Goal: Information Seeking & Learning: Check status

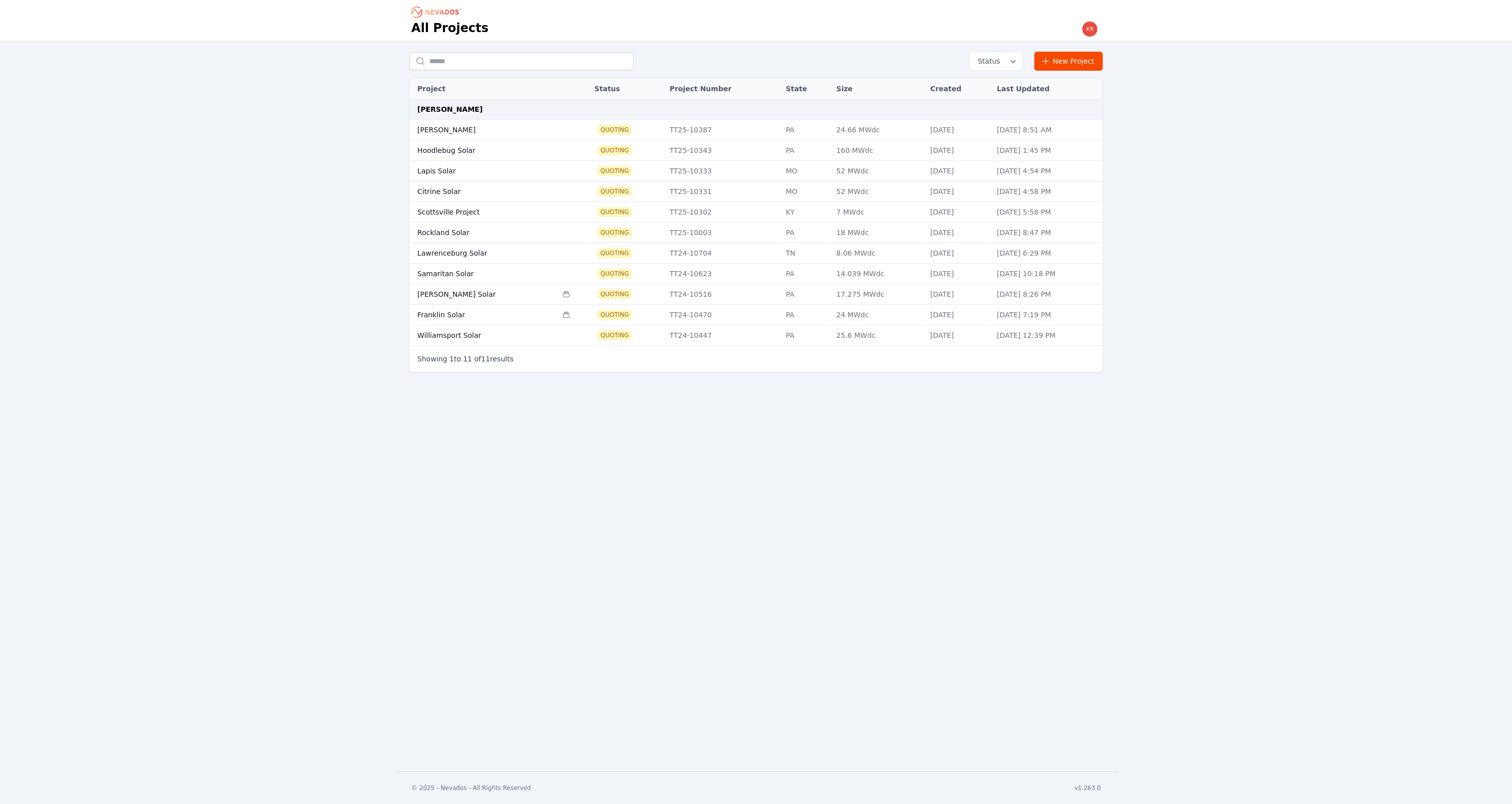
click at [463, 151] on td "Hoodlebug Solar" at bounding box center [483, 151] width 148 height 21
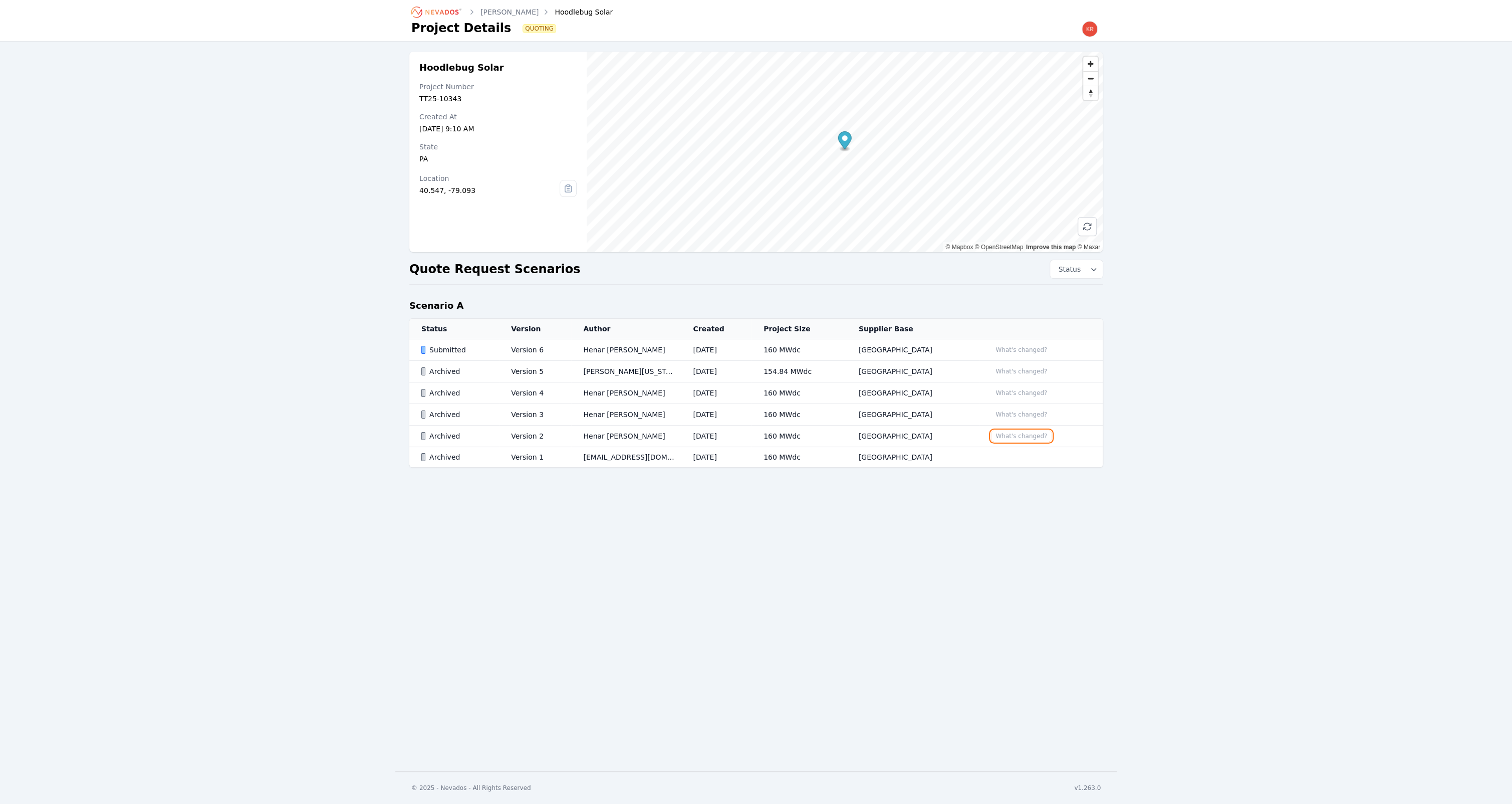
click at [995, 438] on button "What's changed?" at bounding box center [1021, 435] width 61 height 11
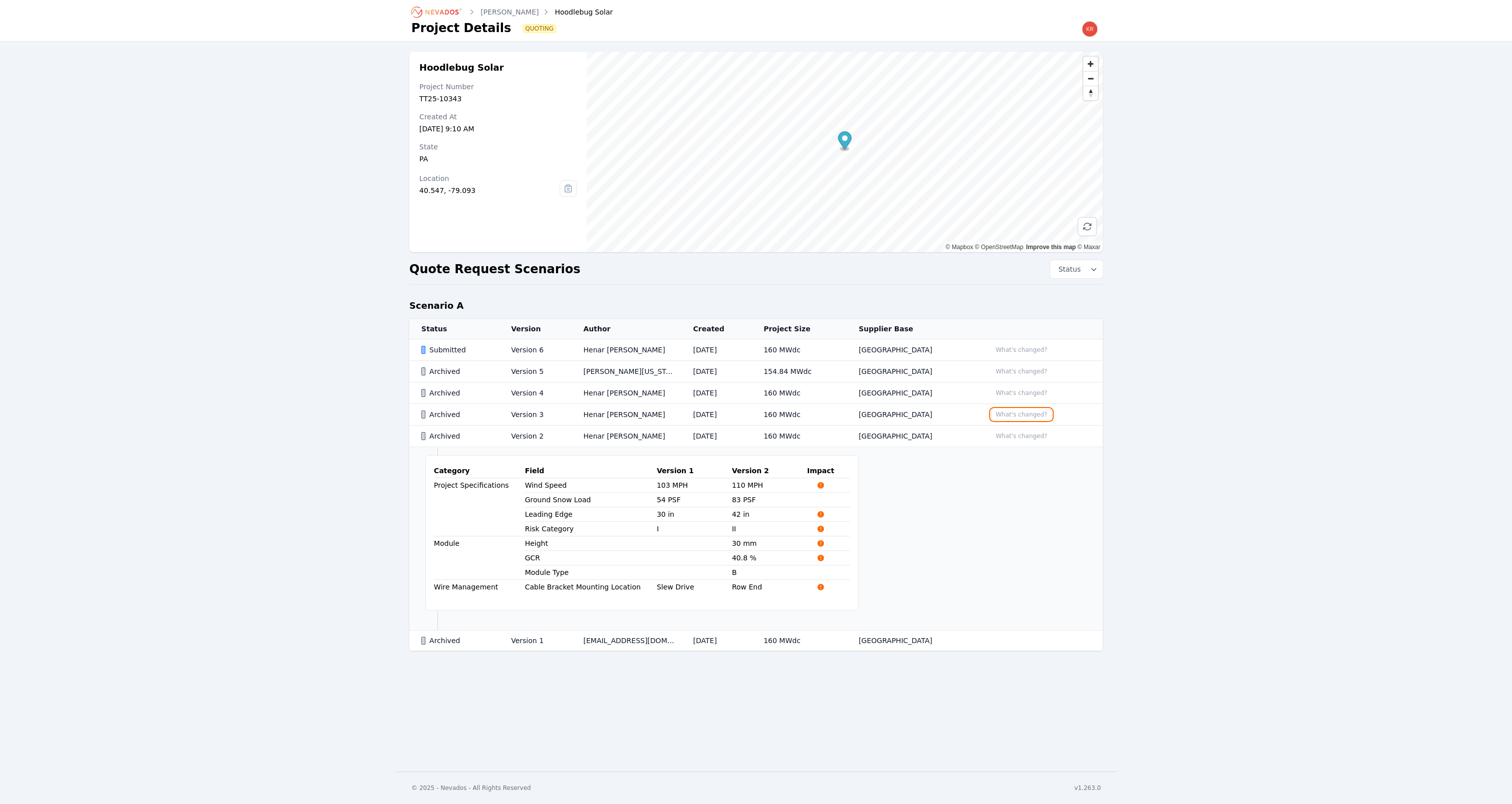
click at [1018, 415] on button "What's changed?" at bounding box center [1021, 414] width 61 height 11
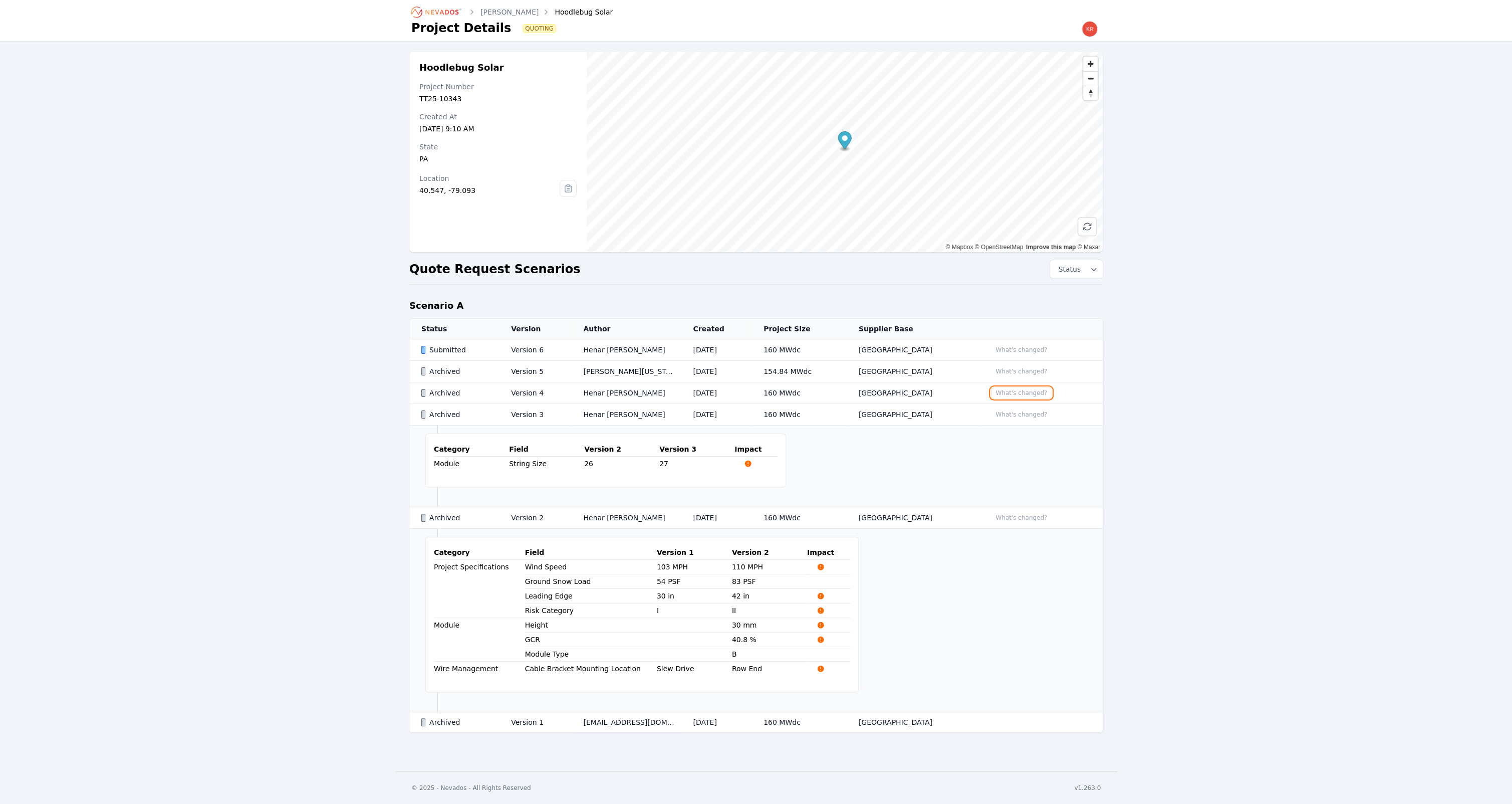
click at [1027, 392] on button "What's changed?" at bounding box center [1021, 392] width 61 height 11
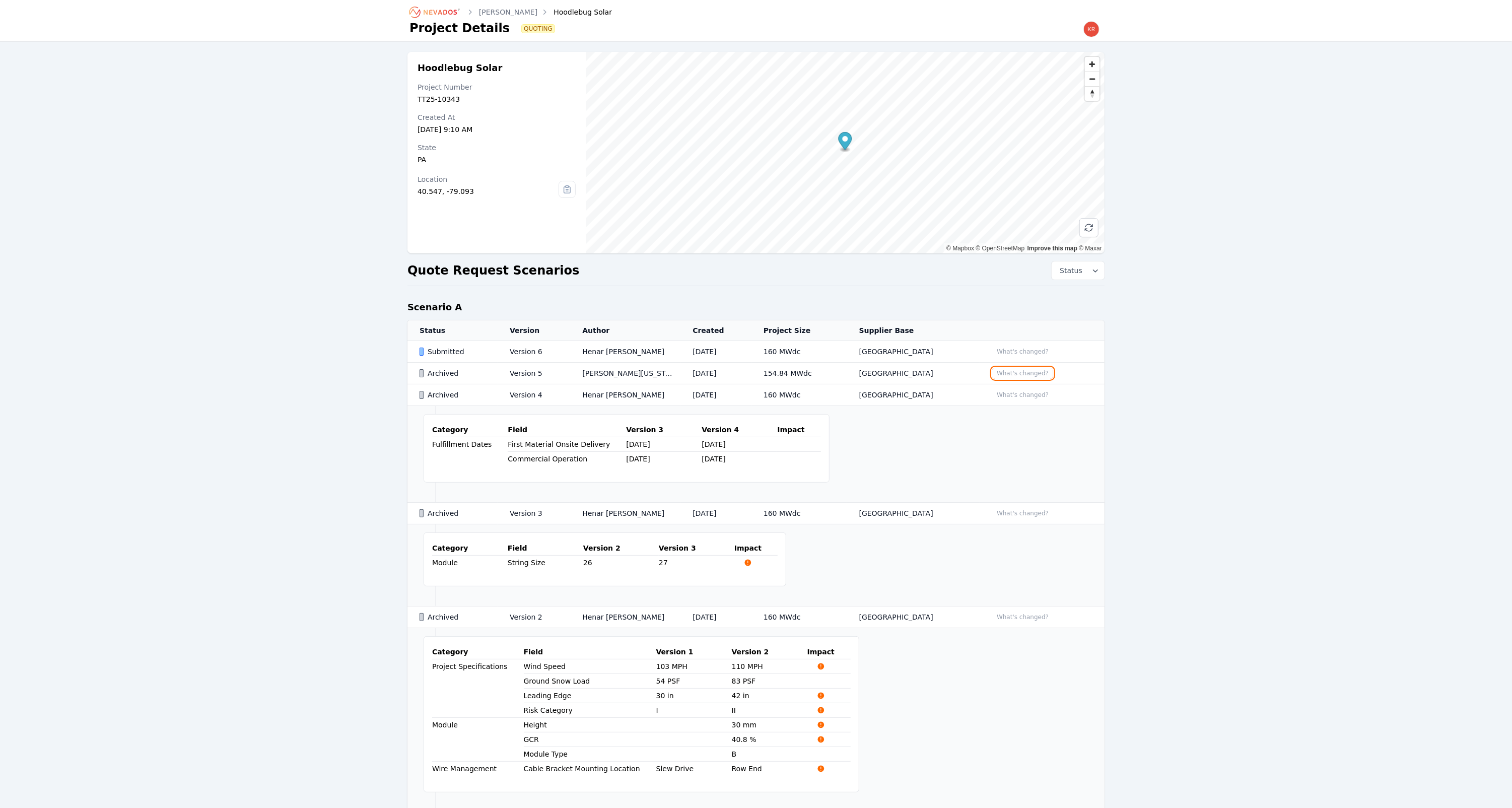
click at [1030, 371] on button "What's changed?" at bounding box center [1022, 373] width 61 height 11
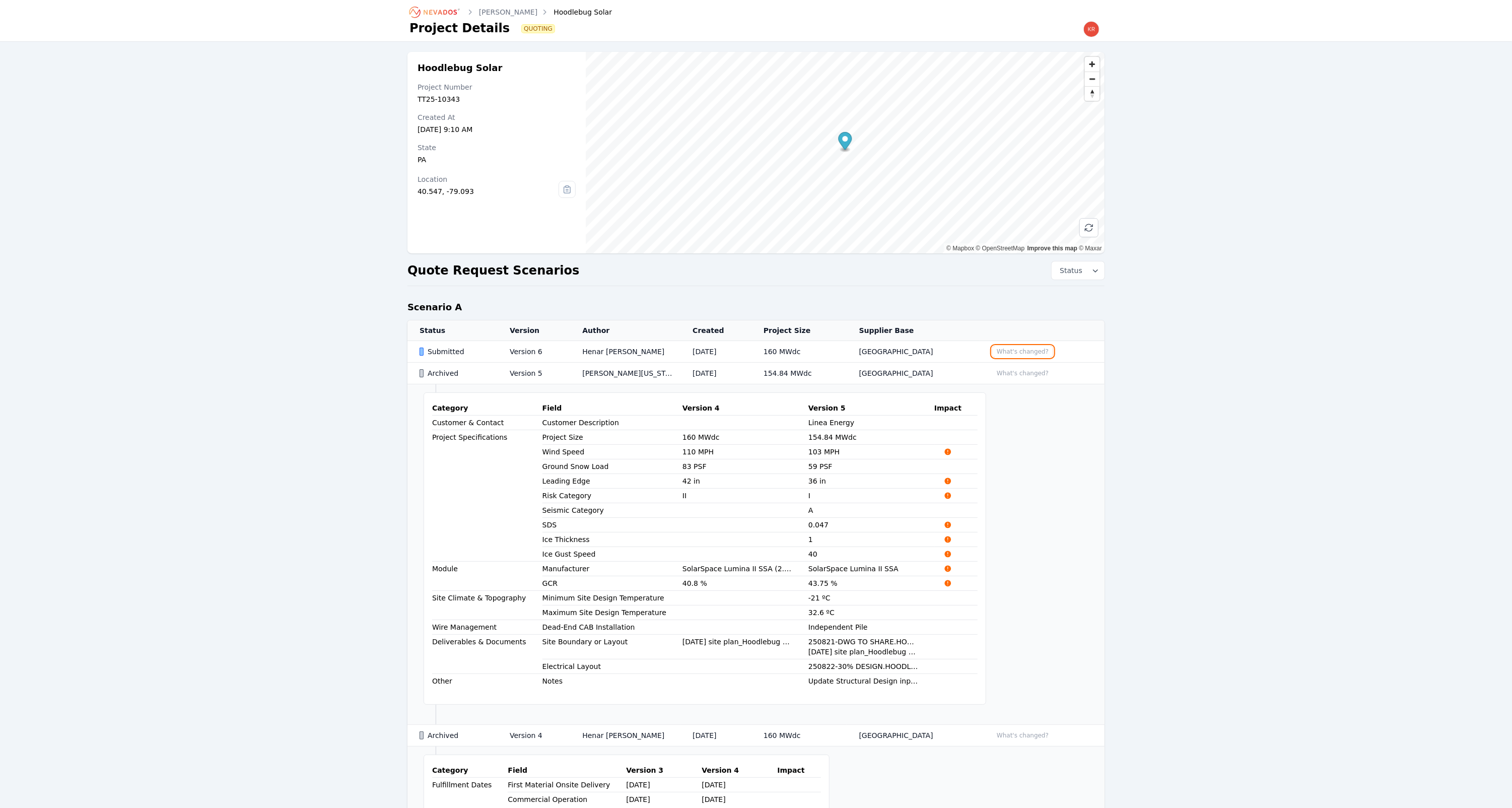
click at [1029, 353] on button "What's changed?" at bounding box center [1022, 351] width 61 height 11
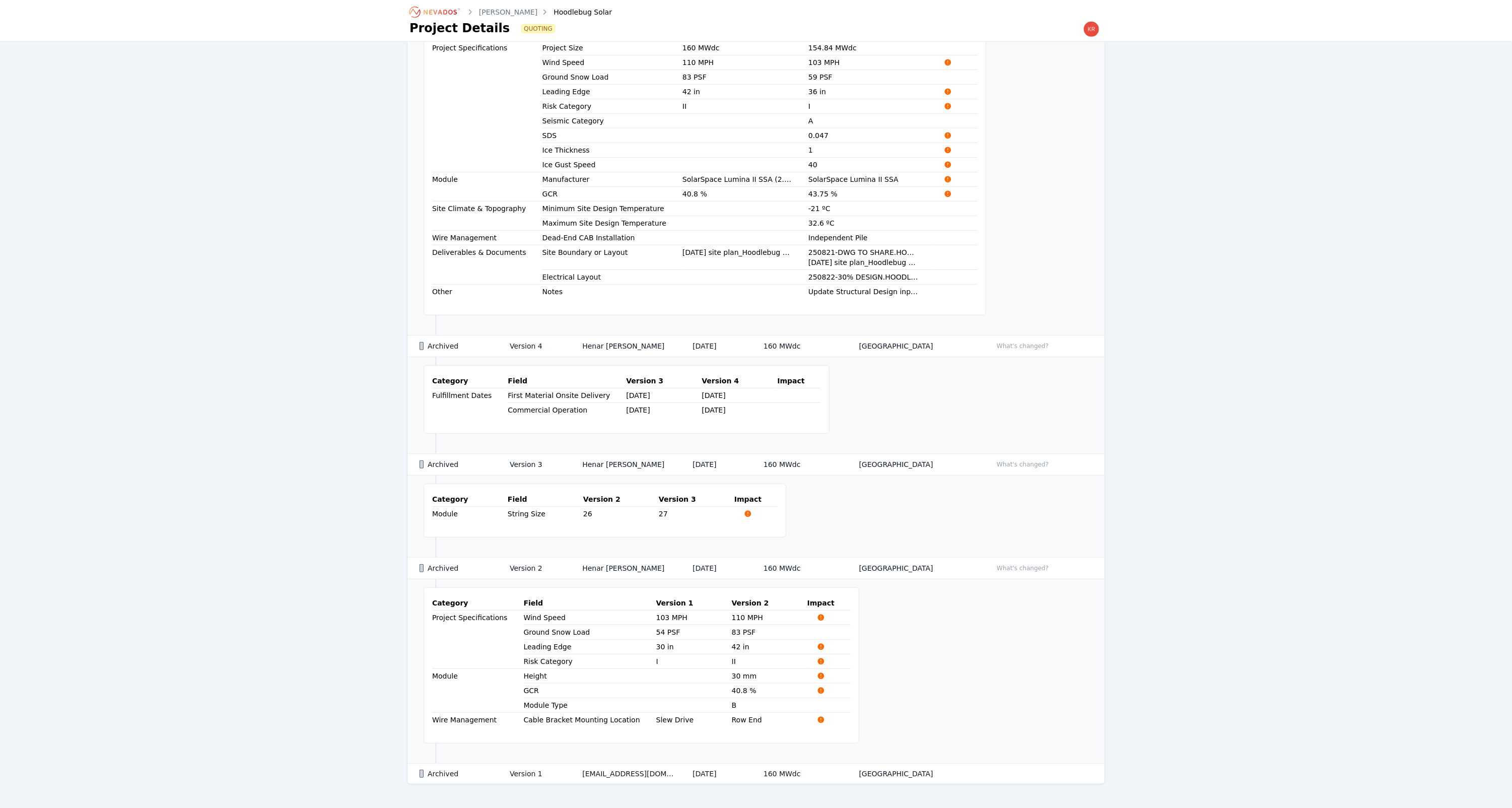
scroll to position [555, 0]
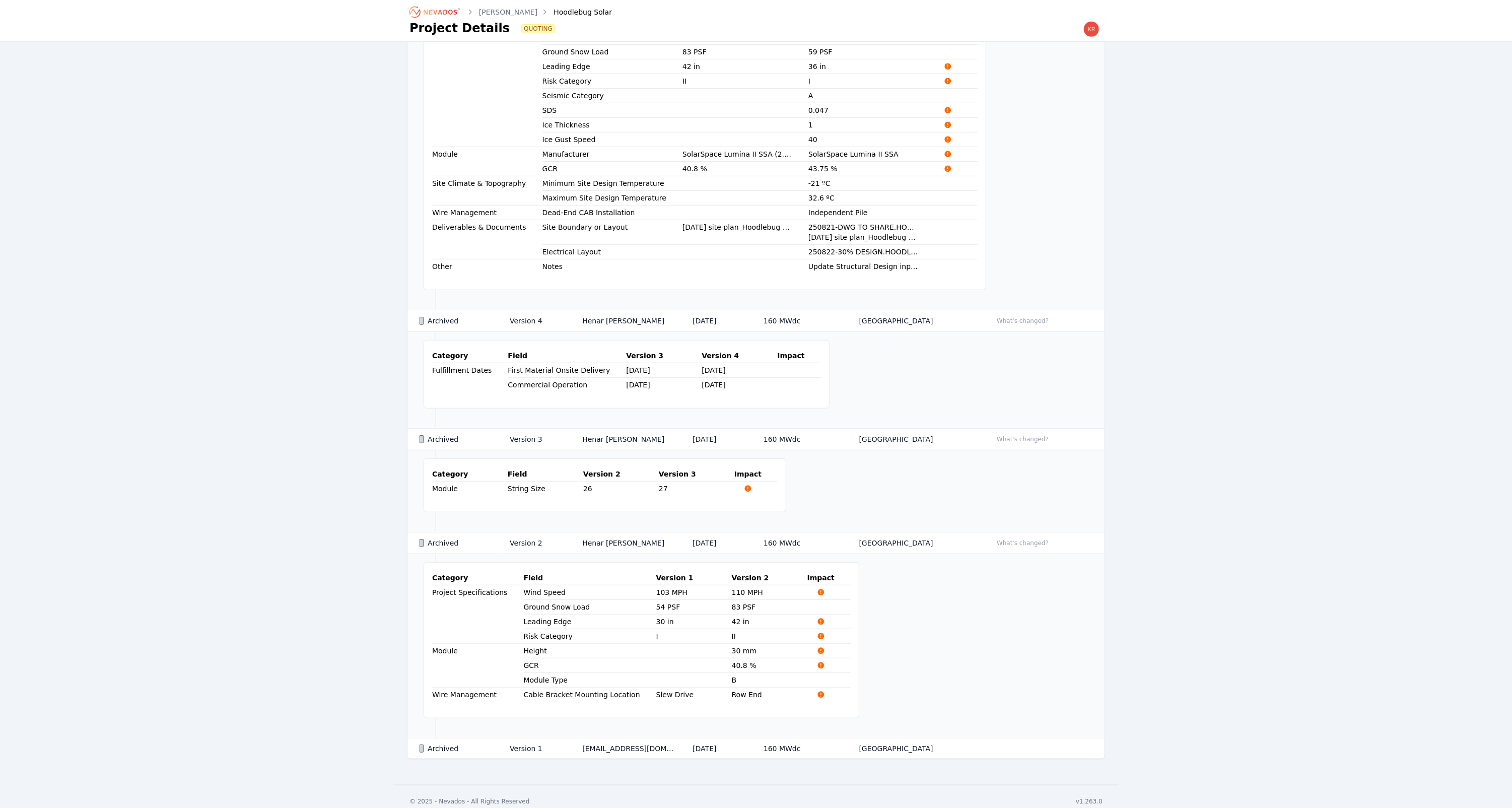
click at [514, 741] on td "Version 1" at bounding box center [533, 748] width 72 height 21
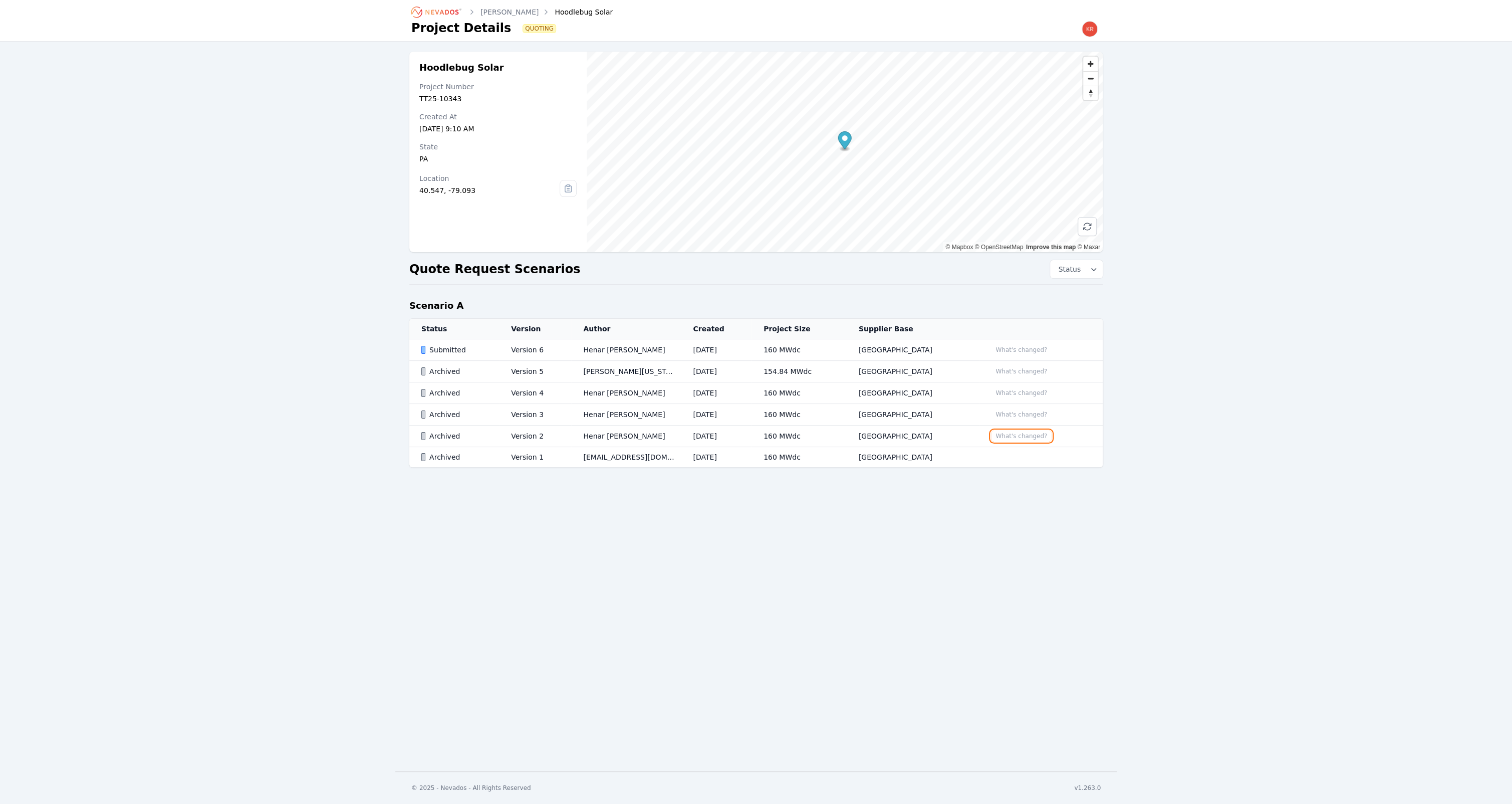
click at [1011, 433] on button "What's changed?" at bounding box center [1021, 435] width 61 height 11
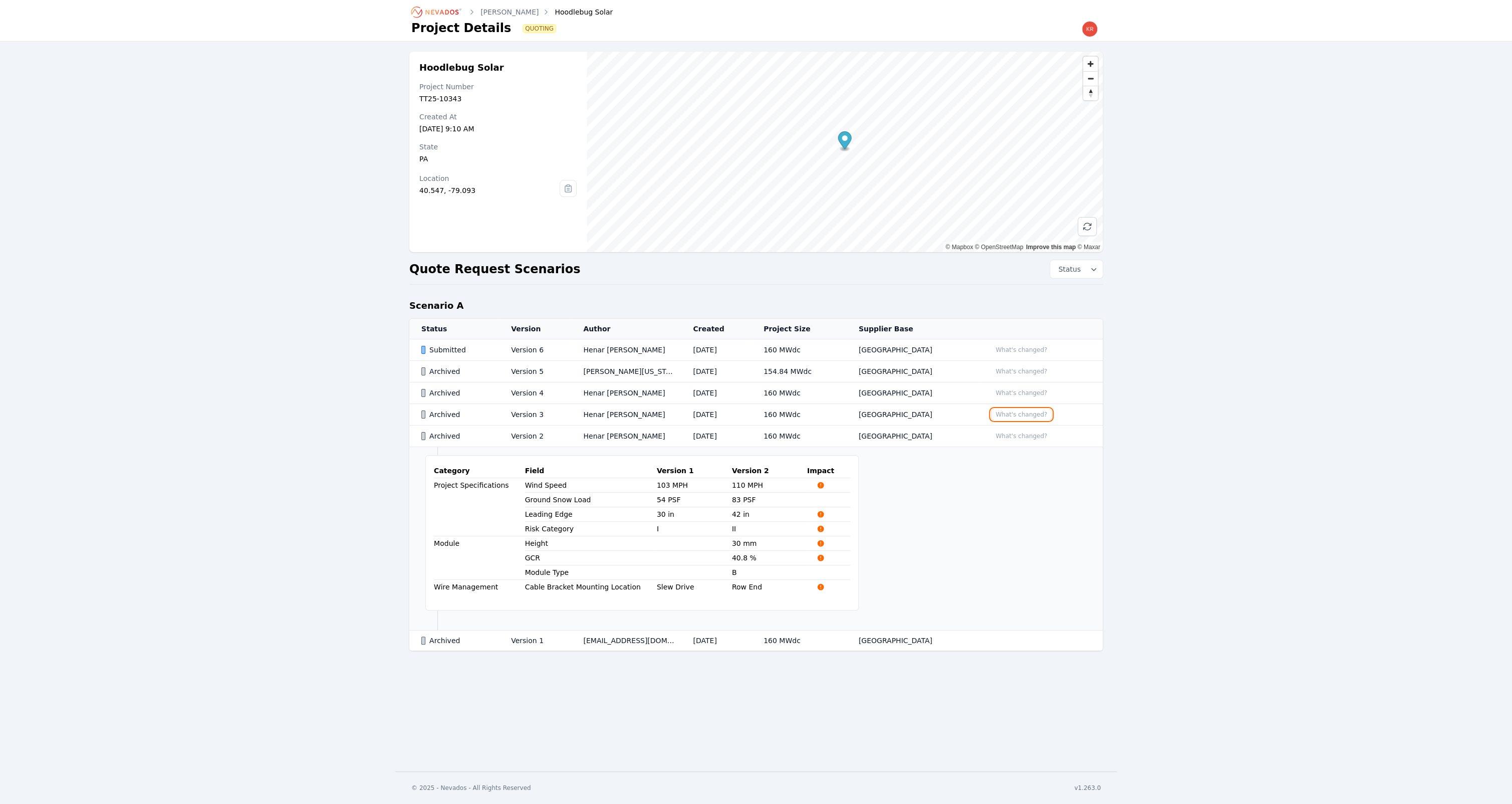
click at [1008, 411] on button "What's changed?" at bounding box center [1021, 414] width 61 height 11
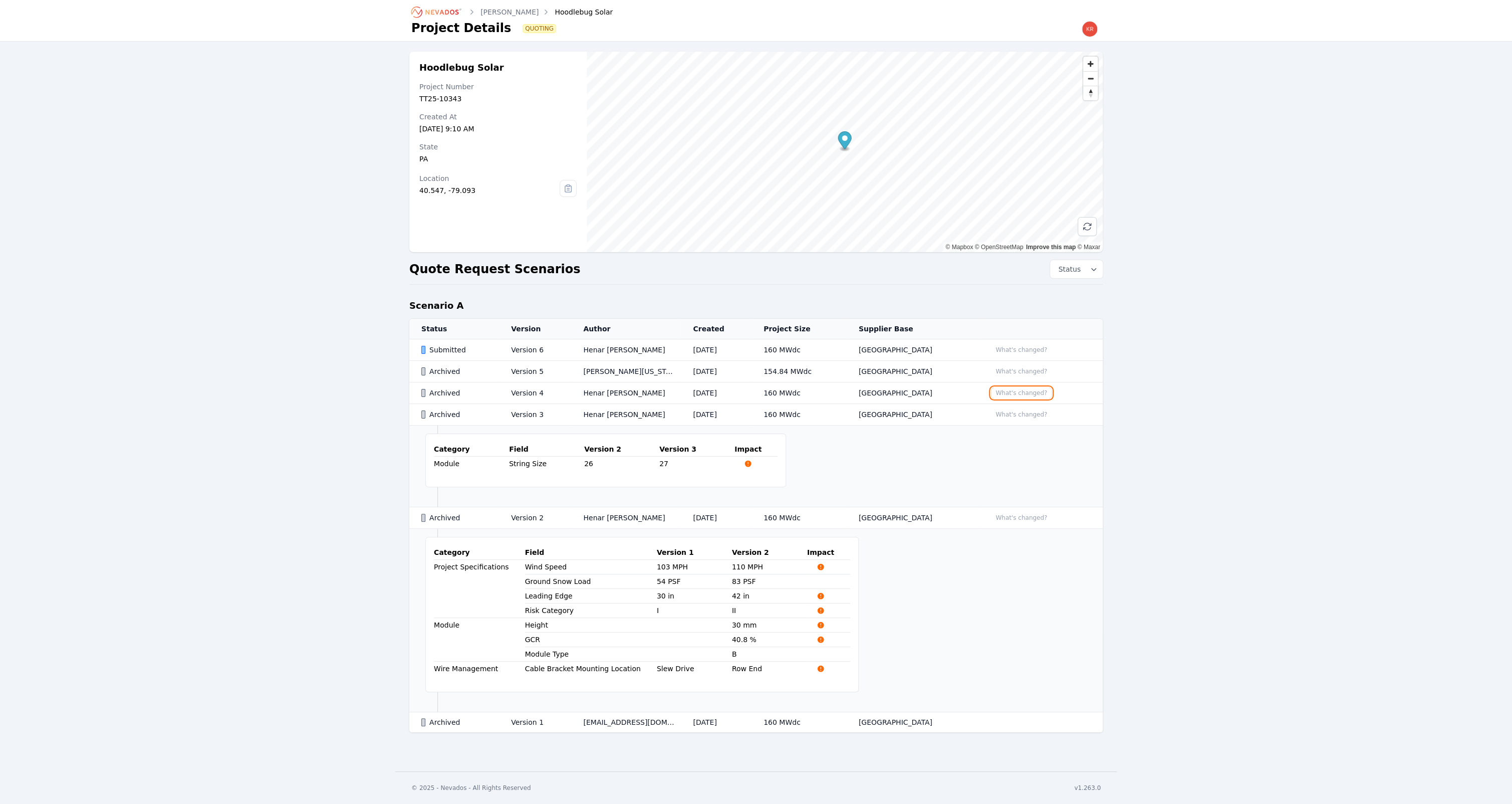
click at [1013, 397] on button "What's changed?" at bounding box center [1021, 392] width 61 height 11
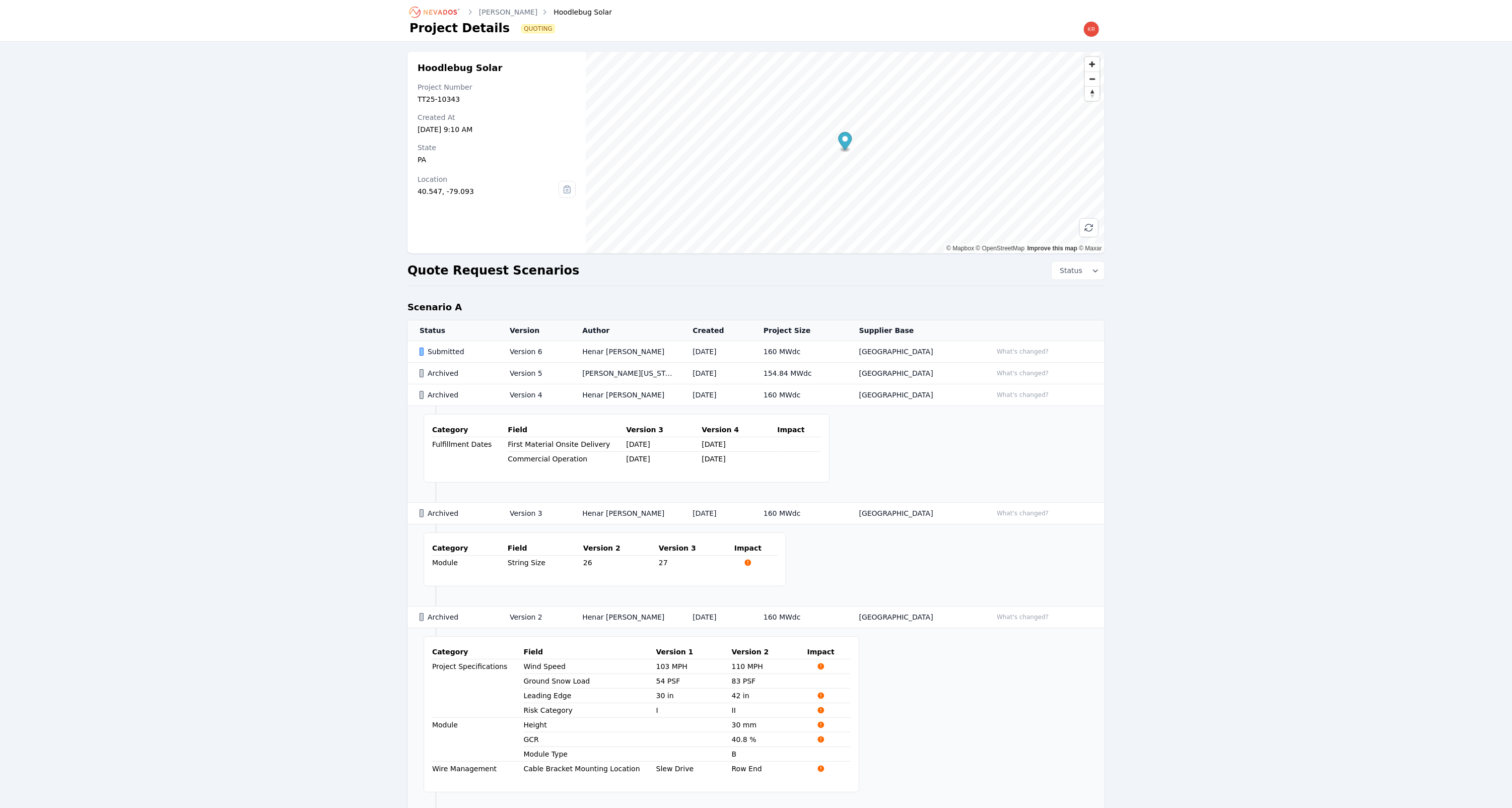
click at [1024, 381] on td "What's changed?" at bounding box center [1042, 374] width 125 height 22
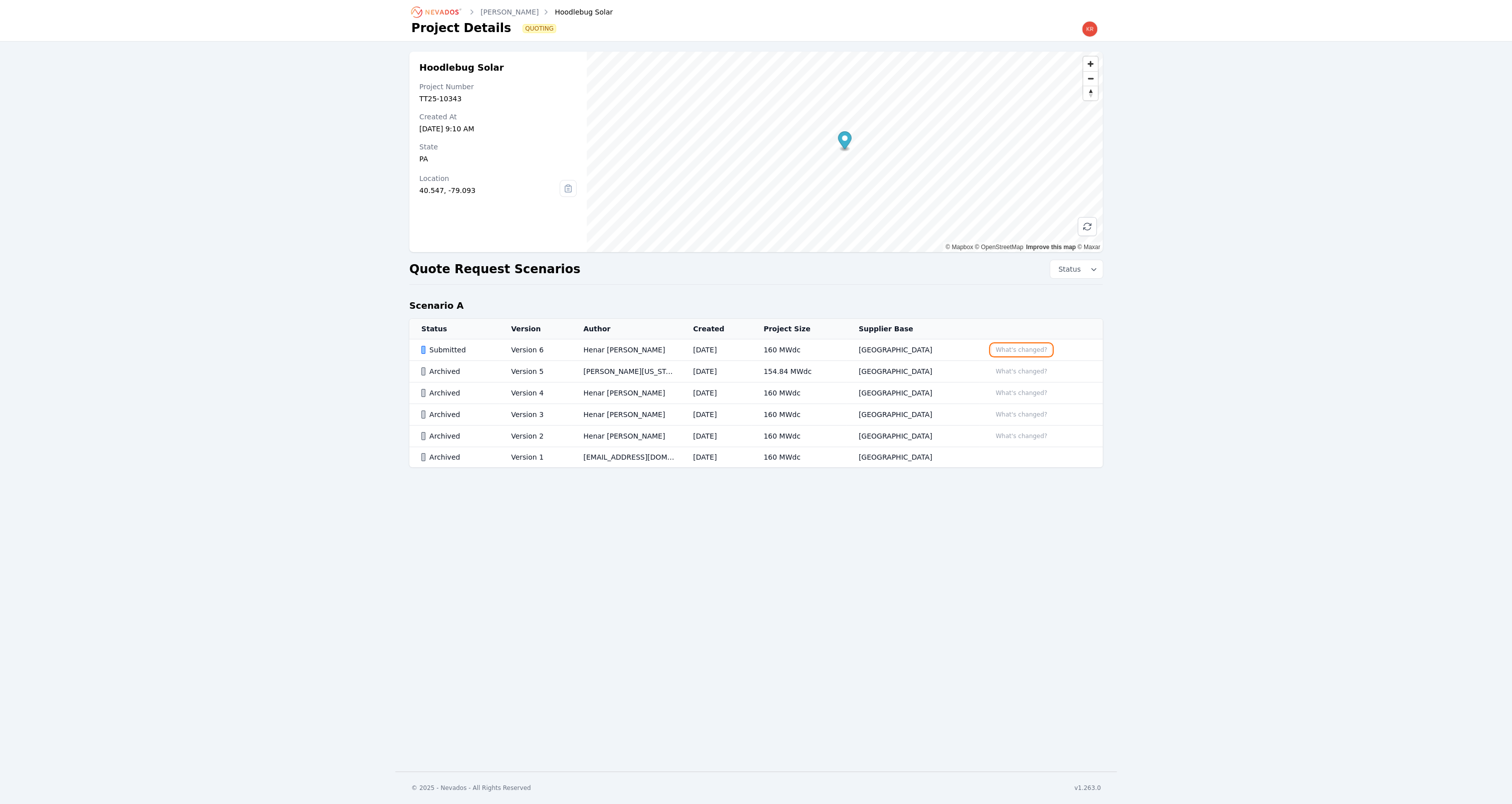
click at [1000, 349] on button "What's changed?" at bounding box center [1021, 350] width 61 height 11
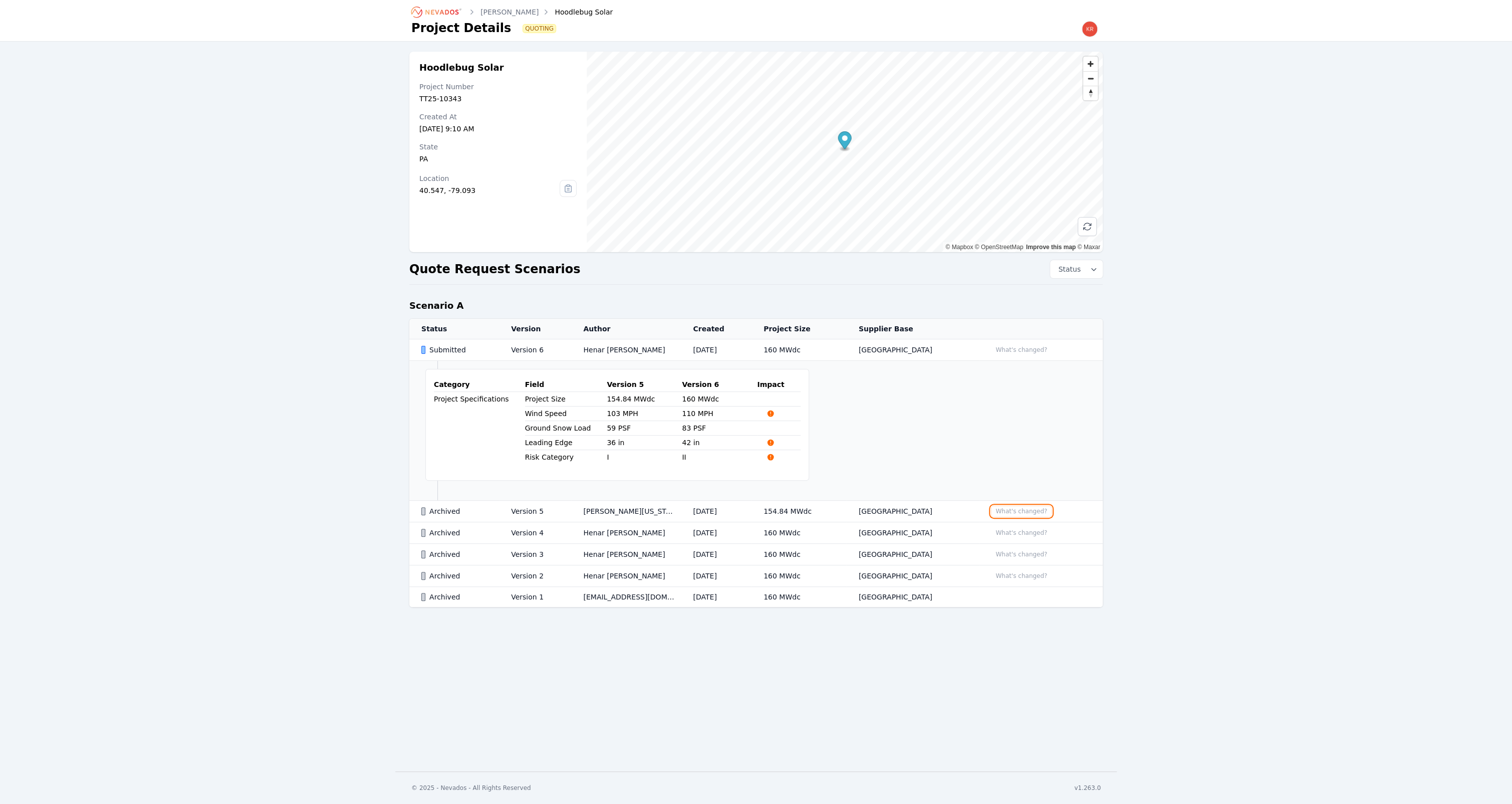
click at [1001, 508] on button "What's changed?" at bounding box center [1021, 511] width 61 height 11
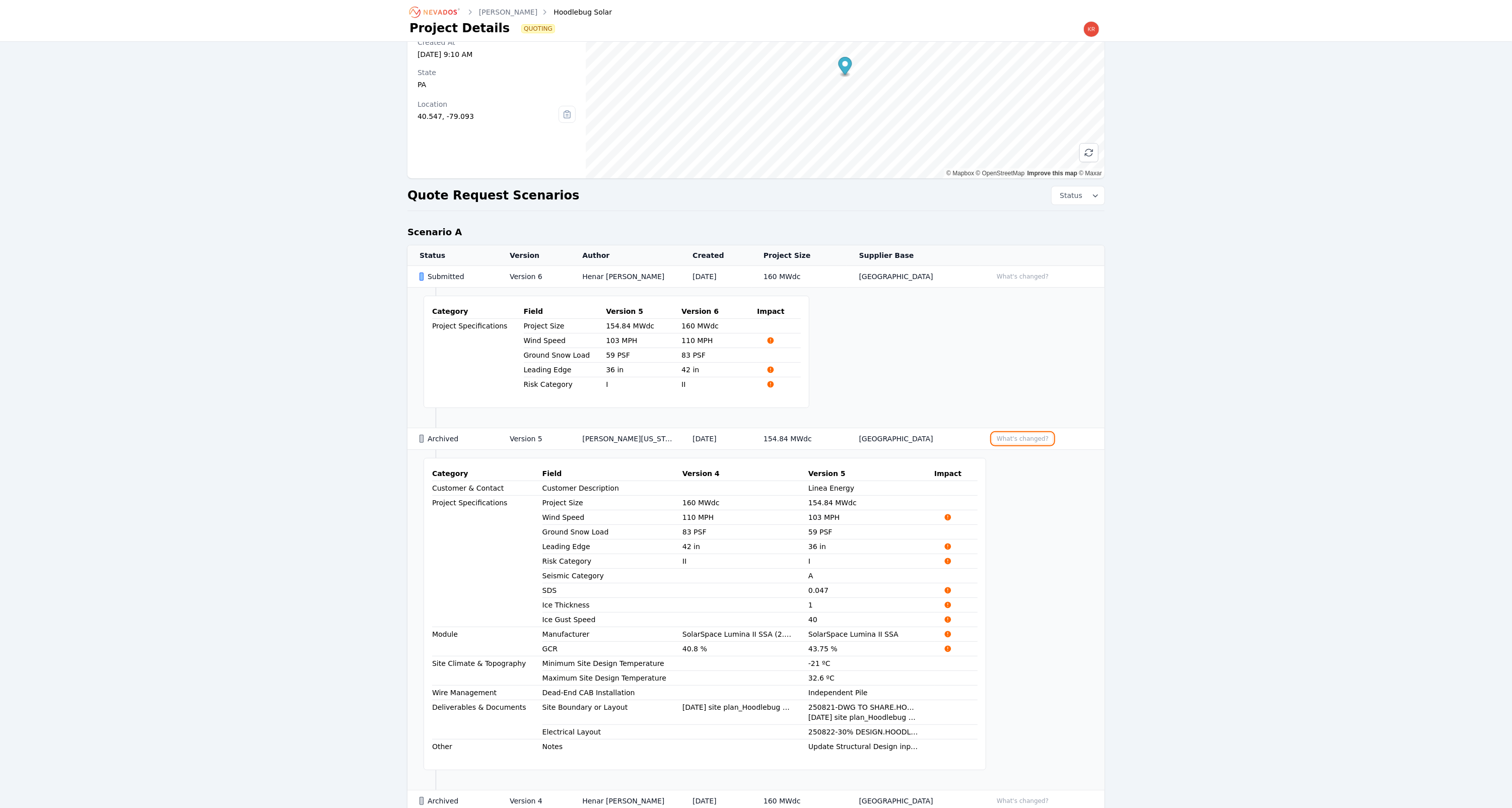
scroll to position [196, 0]
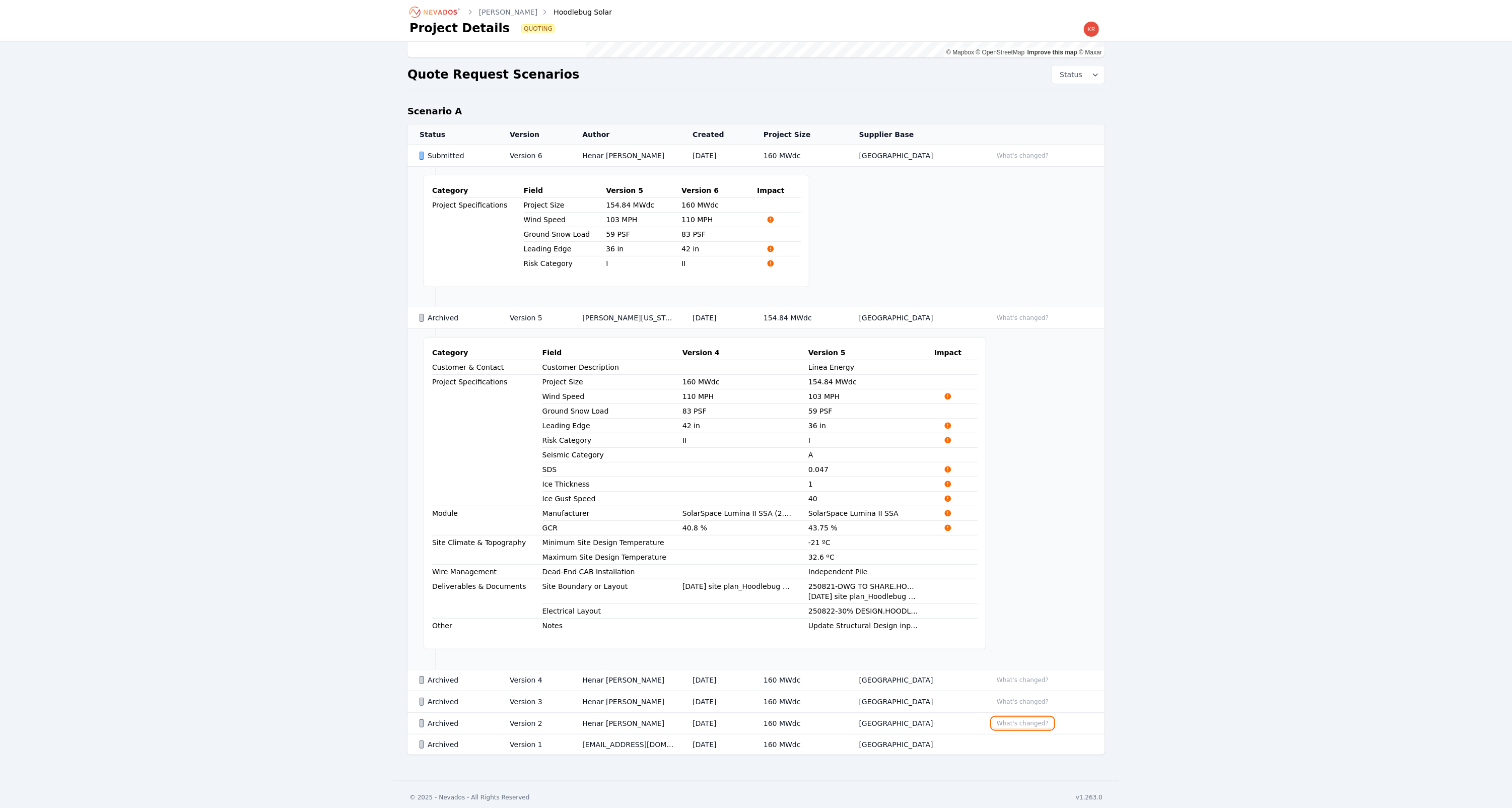
click at [1012, 719] on button "What's changed?" at bounding box center [1022, 723] width 61 height 11
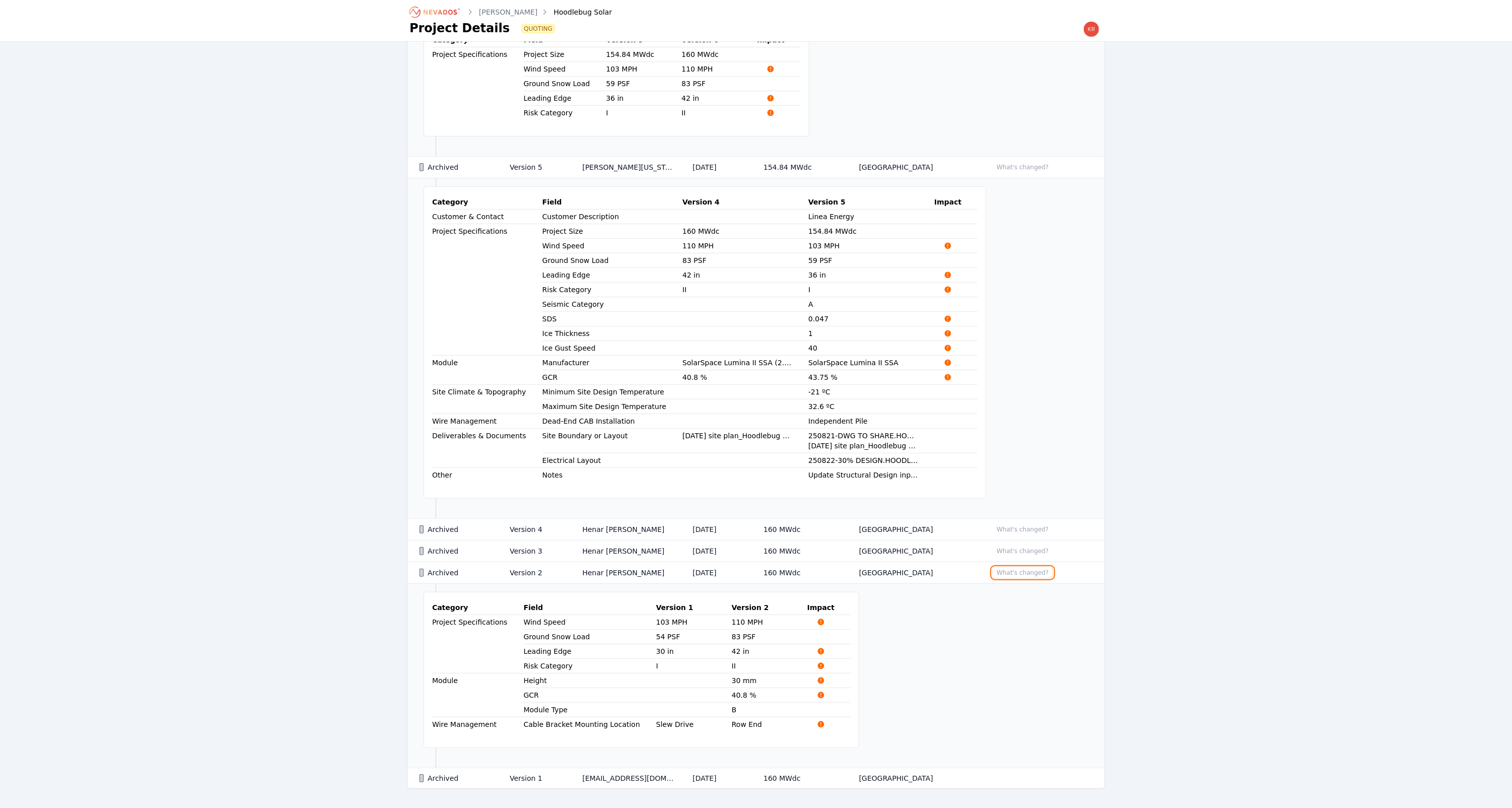
scroll to position [347, 0]
click at [1208, 536] on div "Hoodlebug Solar Project Number TT25-10343 Created At [DATE] 9:10 AM State [US_S…" at bounding box center [756, 251] width 1512 height 1113
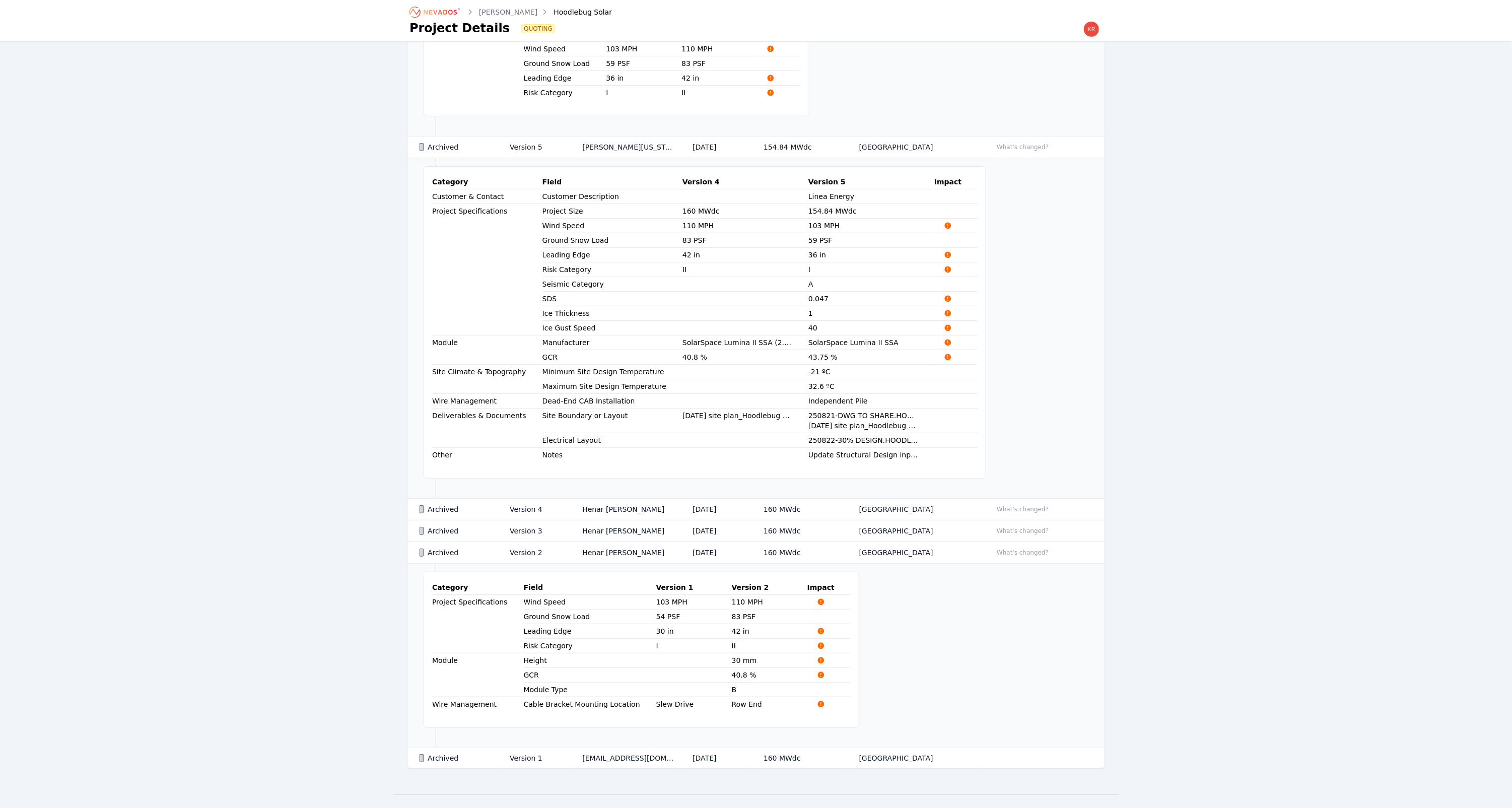
scroll to position [379, 0]
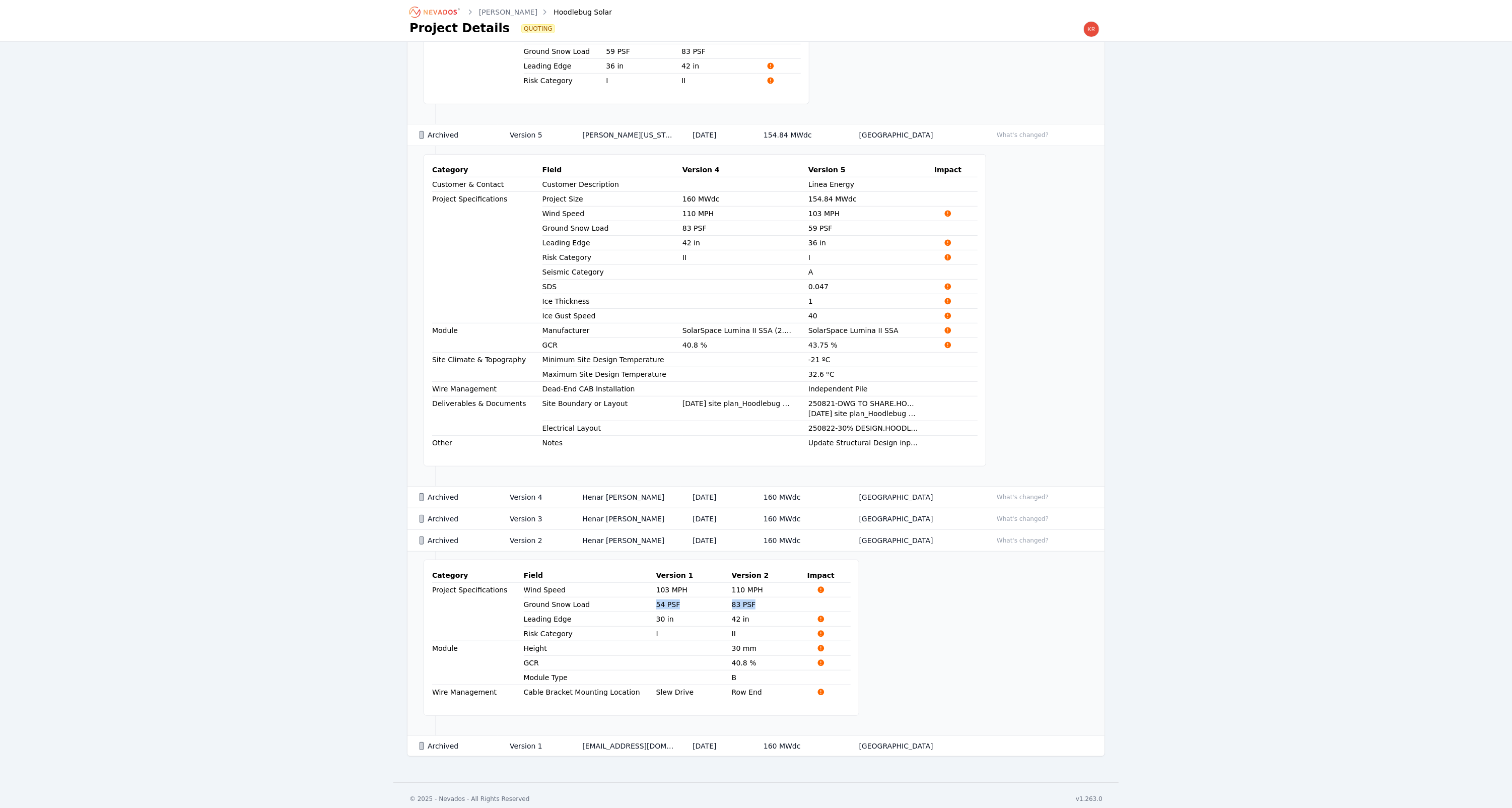
drag, startPoint x: 626, startPoint y: 600, endPoint x: 754, endPoint y: 598, distance: 128.0
click at [754, 598] on tr "Ground Snow Load 54 PSF 83 PSF" at bounding box center [642, 604] width 419 height 14
drag, startPoint x: 754, startPoint y: 598, endPoint x: 839, endPoint y: 599, distance: 85.0
click at [839, 599] on td "Category Field Version 1 Version 2 Impact Project Specifications Wind Speed 103…" at bounding box center [756, 643] width 697 height 184
